Goal: Navigation & Orientation: Find specific page/section

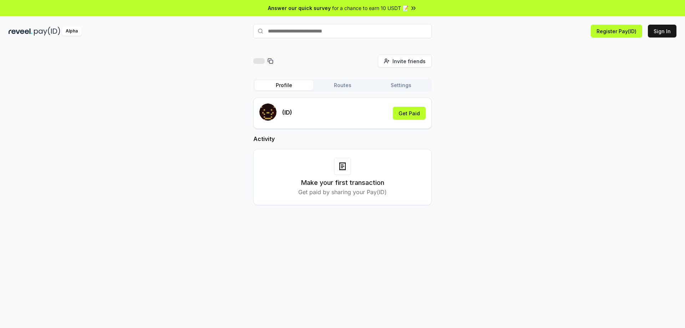
click at [360, 86] on button "Routes" at bounding box center [342, 85] width 59 height 10
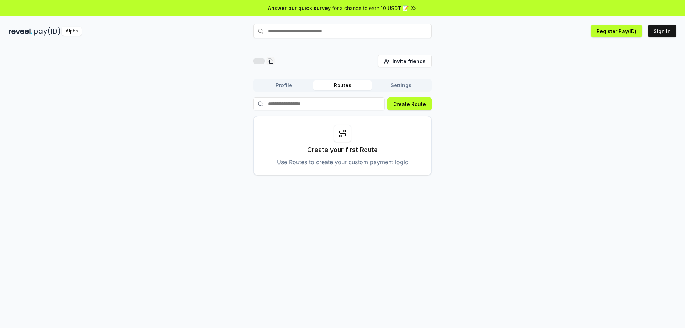
click at [385, 85] on button "Settings" at bounding box center [401, 85] width 59 height 10
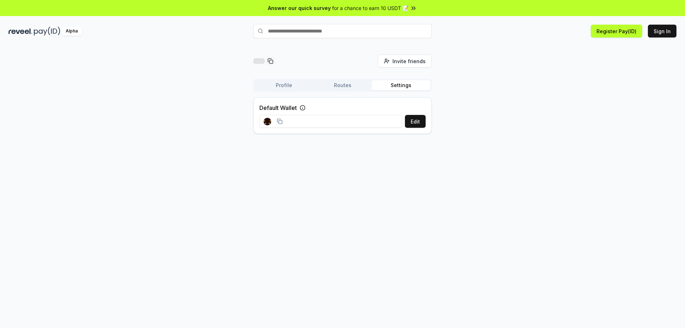
click at [349, 87] on button "Routes" at bounding box center [342, 85] width 59 height 10
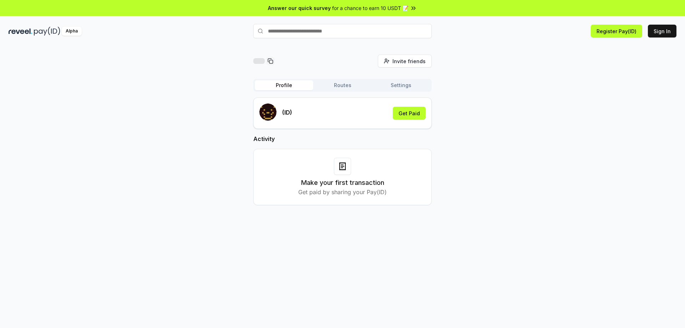
click at [298, 82] on button "Profile" at bounding box center [284, 85] width 59 height 10
click at [308, 34] on input "text" at bounding box center [342, 31] width 178 height 14
